Goal: Task Accomplishment & Management: Manage account settings

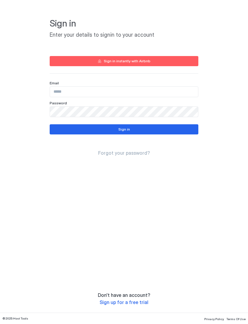
click at [187, 93] on input "Input Field" at bounding box center [124, 92] width 148 height 10
type input "**********"
click at [184, 129] on button "Sign in" at bounding box center [124, 129] width 149 height 10
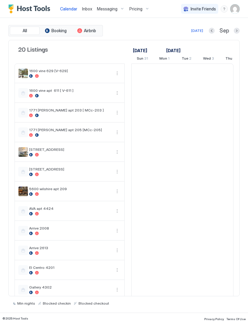
scroll to position [0, 331]
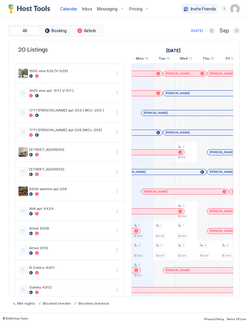
click at [235, 11] on img "User profile" at bounding box center [235, 9] width 10 height 10
click at [193, 34] on div "Settings" at bounding box center [202, 33] width 76 height 10
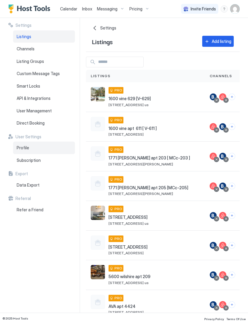
click at [22, 148] on span "Profile" at bounding box center [23, 147] width 13 height 5
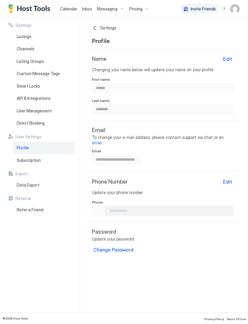
type input "**********"
click at [130, 246] on div "Change Password" at bounding box center [113, 249] width 40 height 7
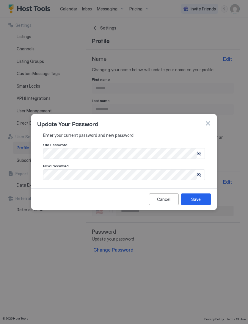
click at [201, 153] on icon at bounding box center [199, 153] width 4 height 3
click at [202, 121] on div "Update Your Password" at bounding box center [124, 123] width 174 height 9
click at [211, 125] on button "button" at bounding box center [208, 123] width 6 height 6
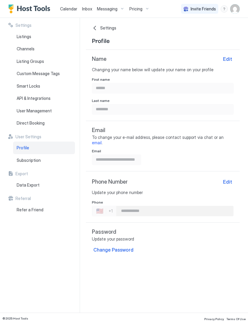
click at [132, 245] on button "Change Password" at bounding box center [113, 249] width 43 height 9
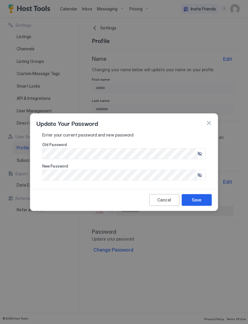
click at [131, 238] on div at bounding box center [124, 162] width 248 height 324
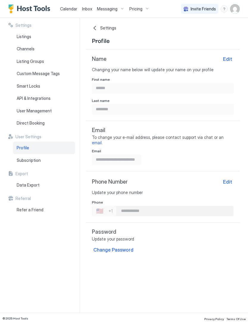
click at [128, 247] on button "Change Password" at bounding box center [113, 249] width 43 height 9
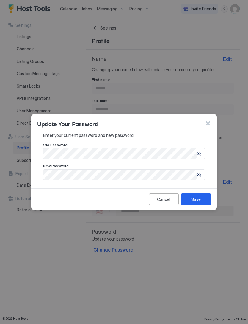
click at [201, 152] on icon at bounding box center [199, 153] width 4 height 4
